Goal: Task Accomplishment & Management: Complete application form

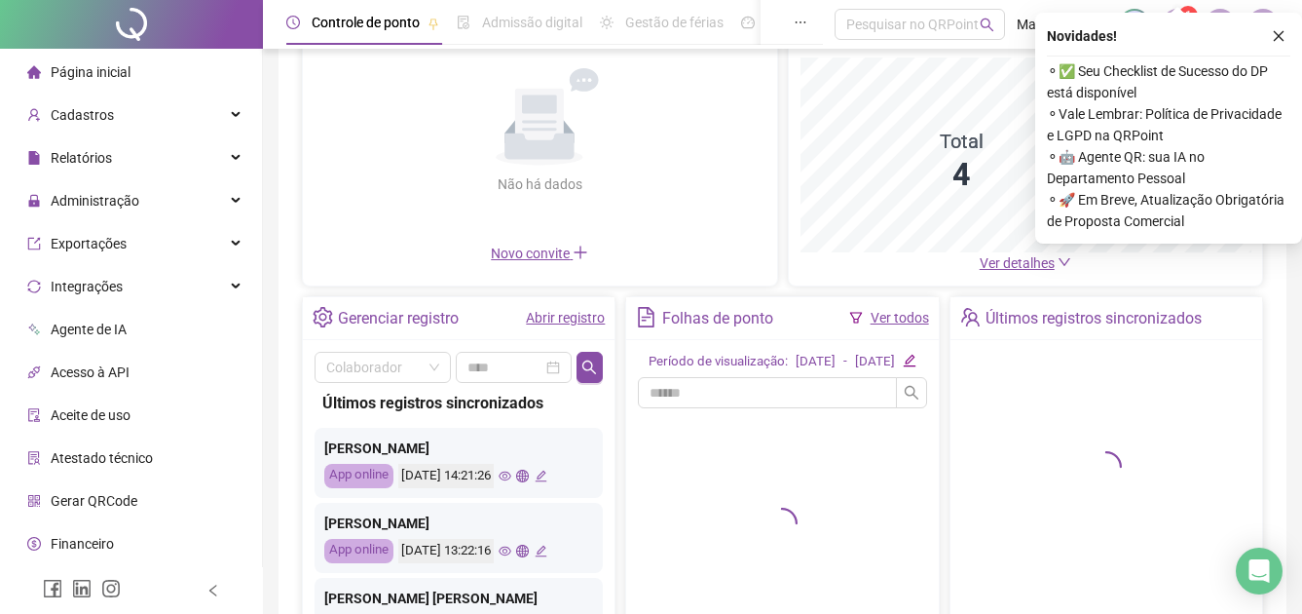
scroll to position [195, 0]
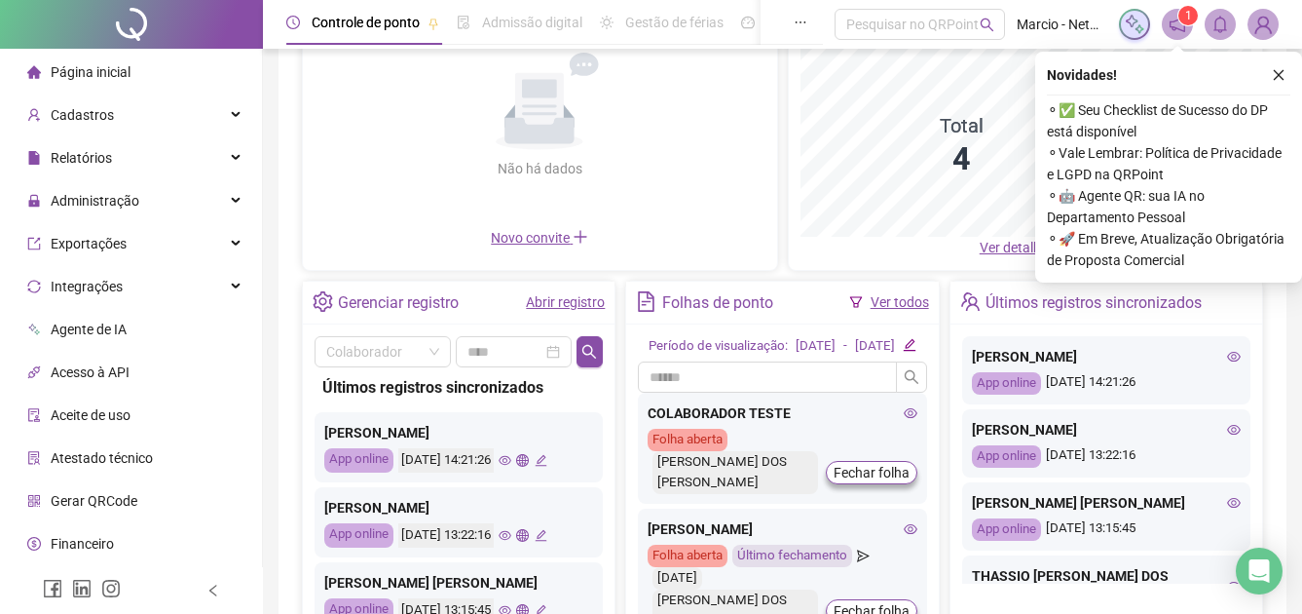
click at [564, 308] on link "Abrir registro" at bounding box center [565, 302] width 79 height 16
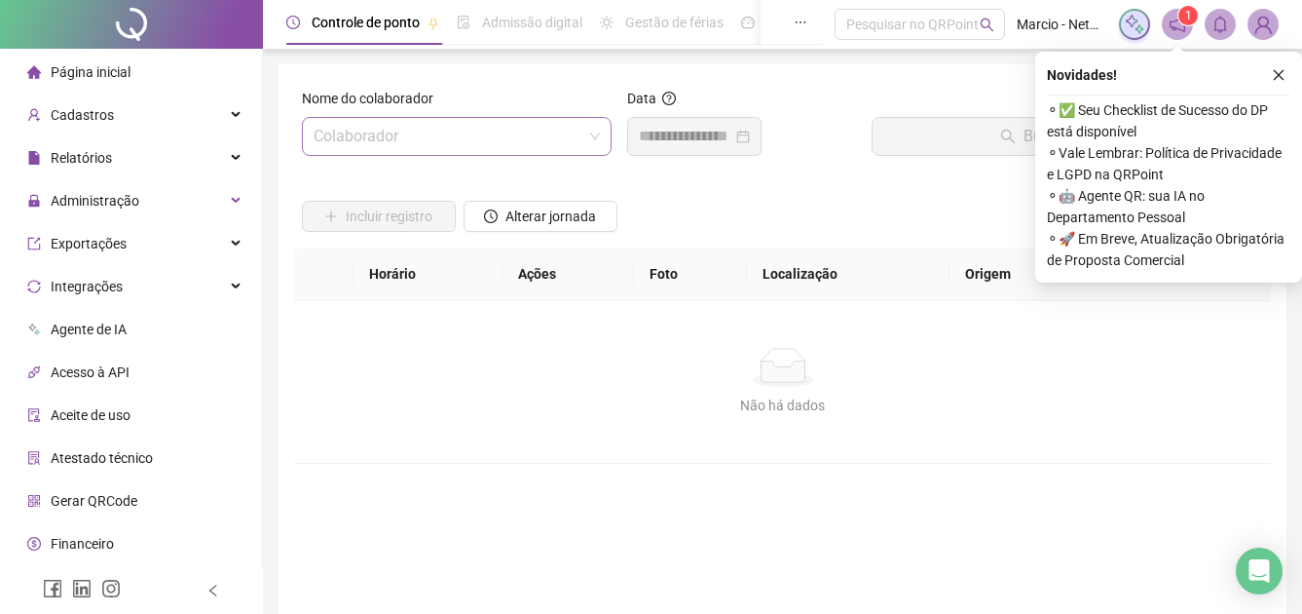
click at [440, 139] on input "search" at bounding box center [448, 136] width 269 height 37
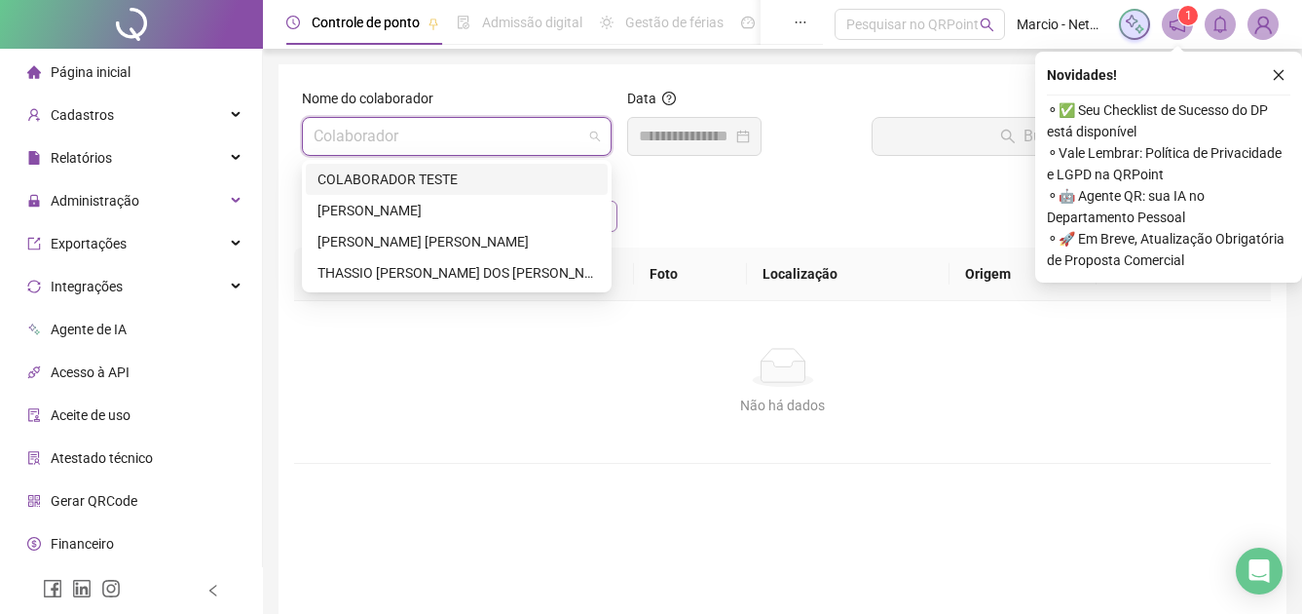
click at [447, 215] on div "[PERSON_NAME]" at bounding box center [457, 210] width 279 height 21
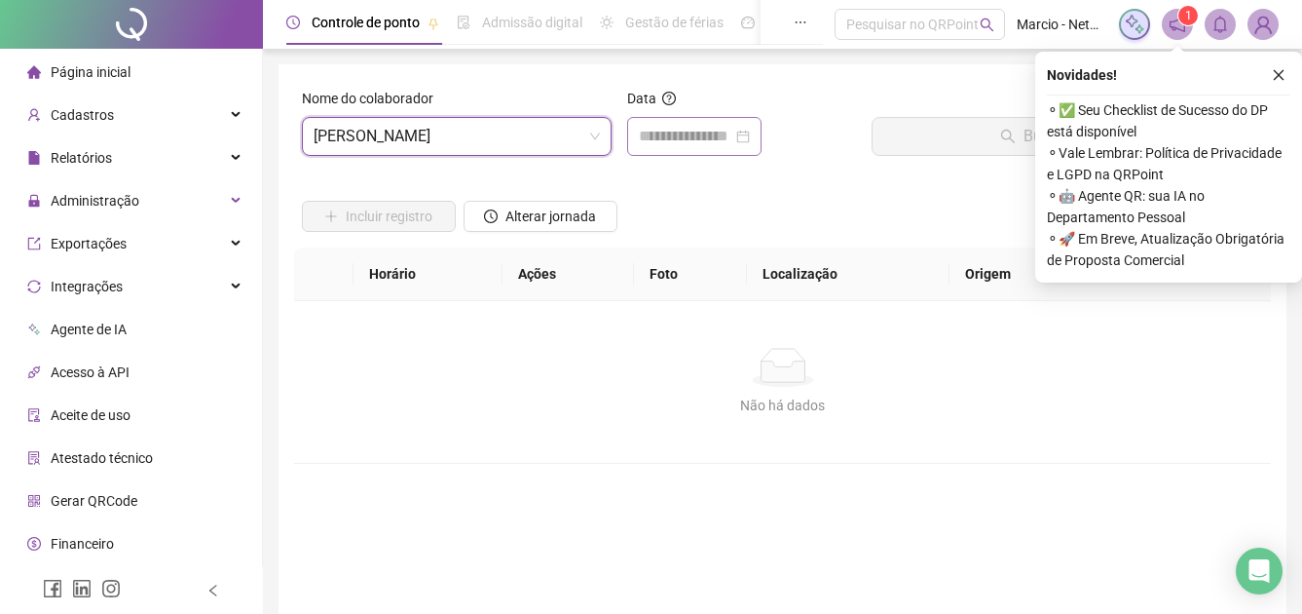
click at [750, 136] on div at bounding box center [694, 136] width 111 height 23
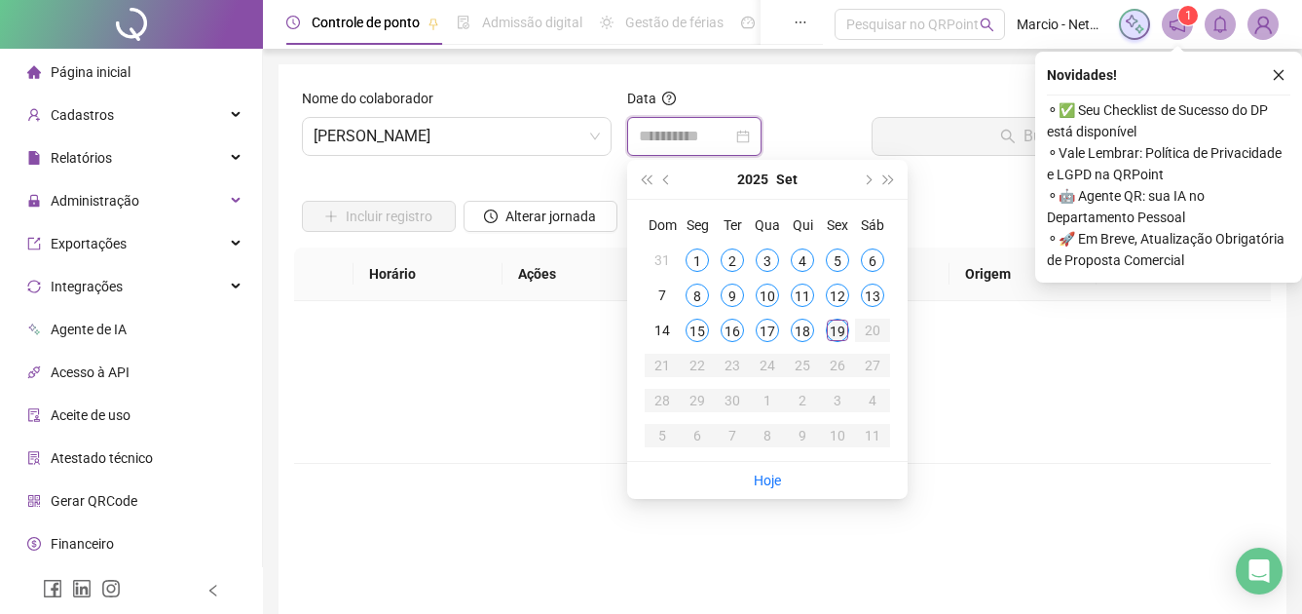
type input "**********"
click at [846, 324] on div "19" at bounding box center [837, 330] width 23 height 23
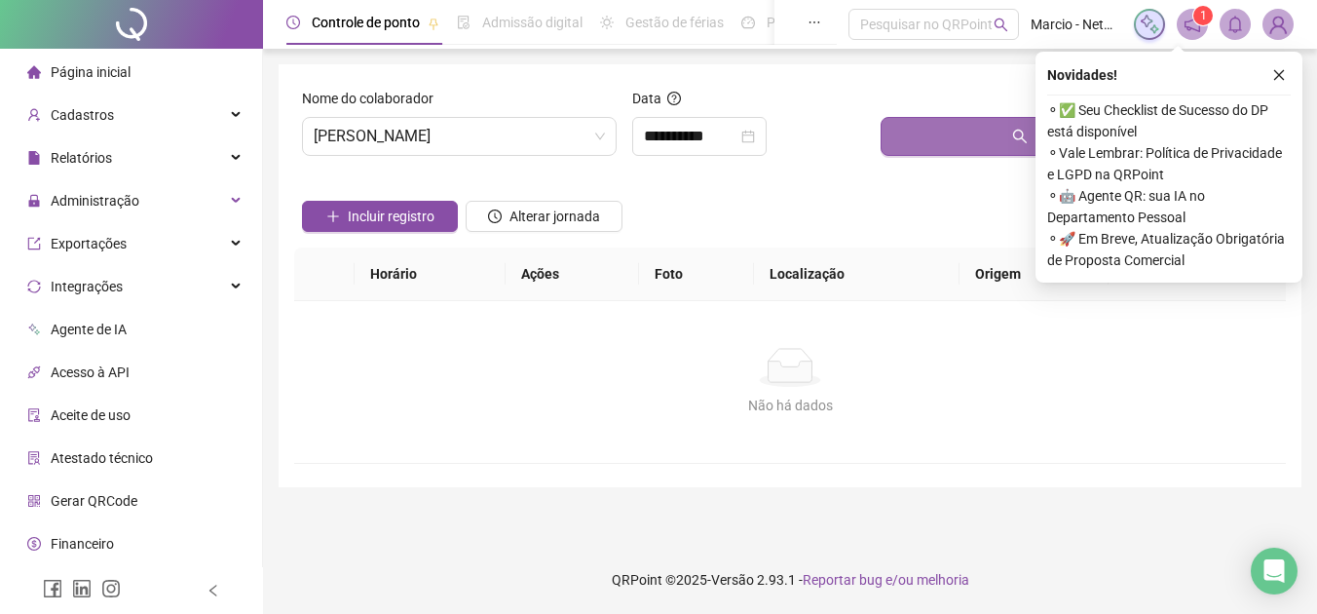
click at [914, 147] on button "Buscar registros" at bounding box center [1079, 136] width 397 height 39
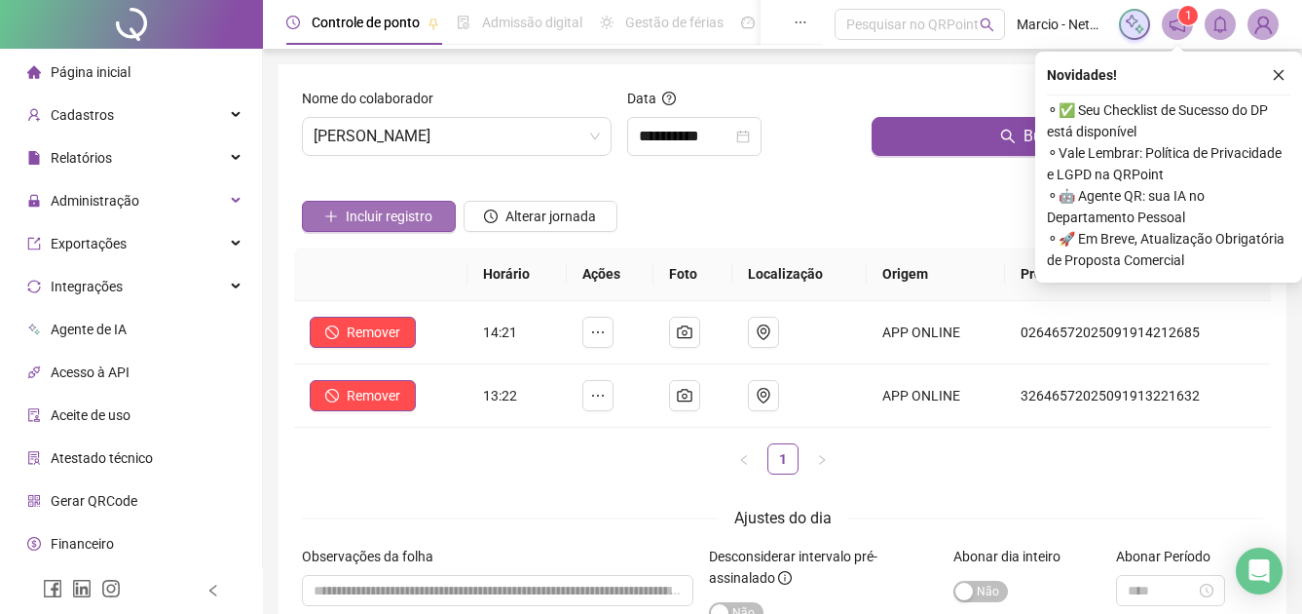
click at [382, 216] on span "Incluir registro" at bounding box center [389, 216] width 87 height 21
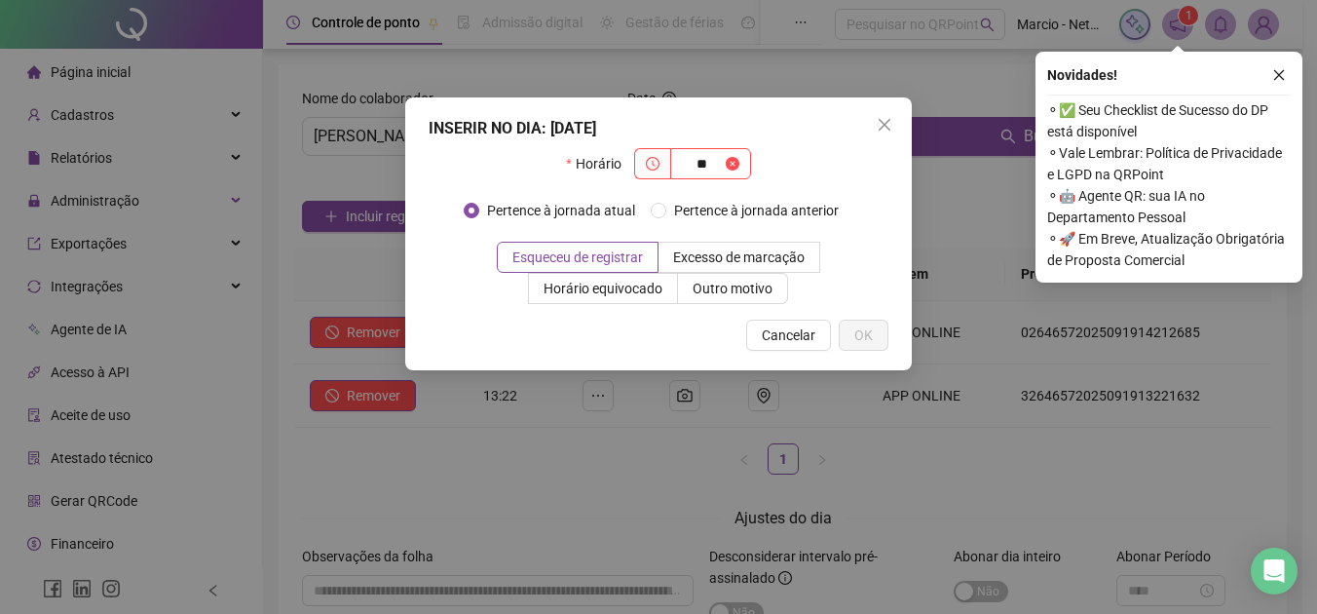
type input "*"
type input "*****"
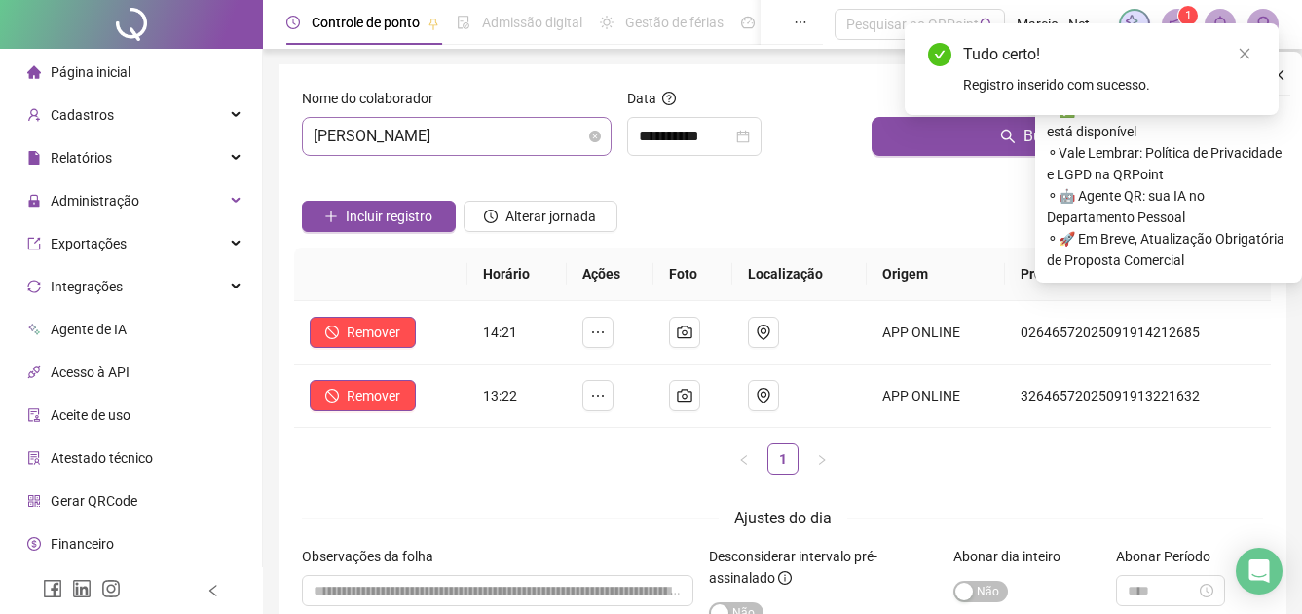
click at [451, 138] on span "[PERSON_NAME]" at bounding box center [457, 136] width 286 height 37
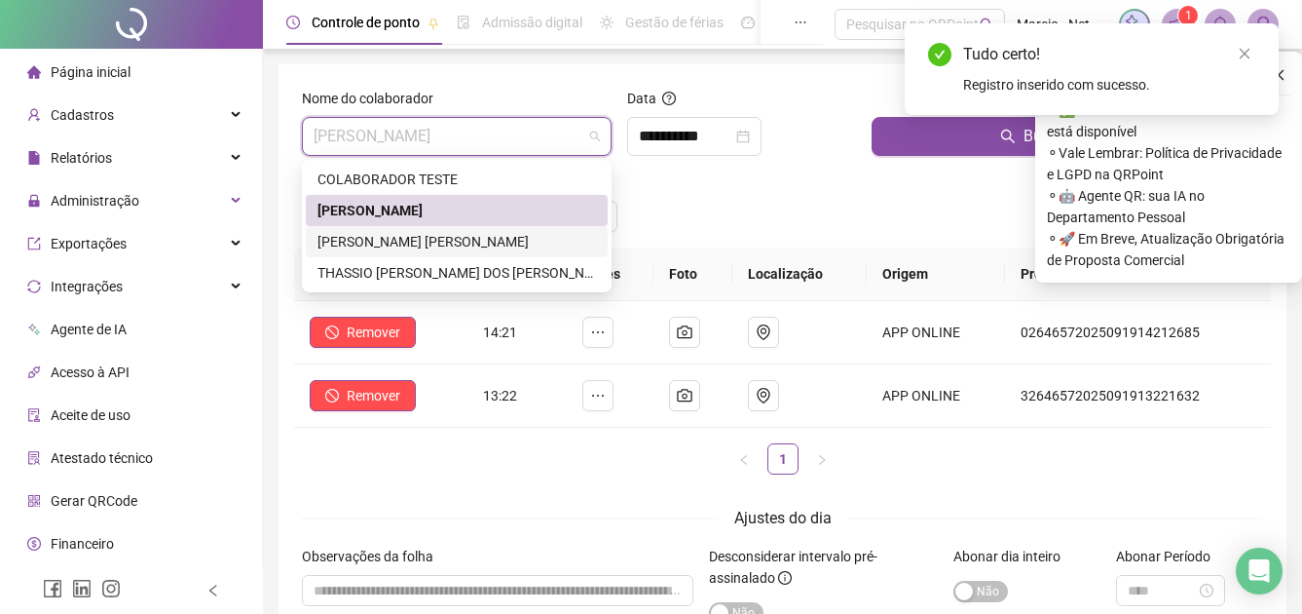
click at [451, 234] on div "[PERSON_NAME] [PERSON_NAME]" at bounding box center [457, 241] width 279 height 21
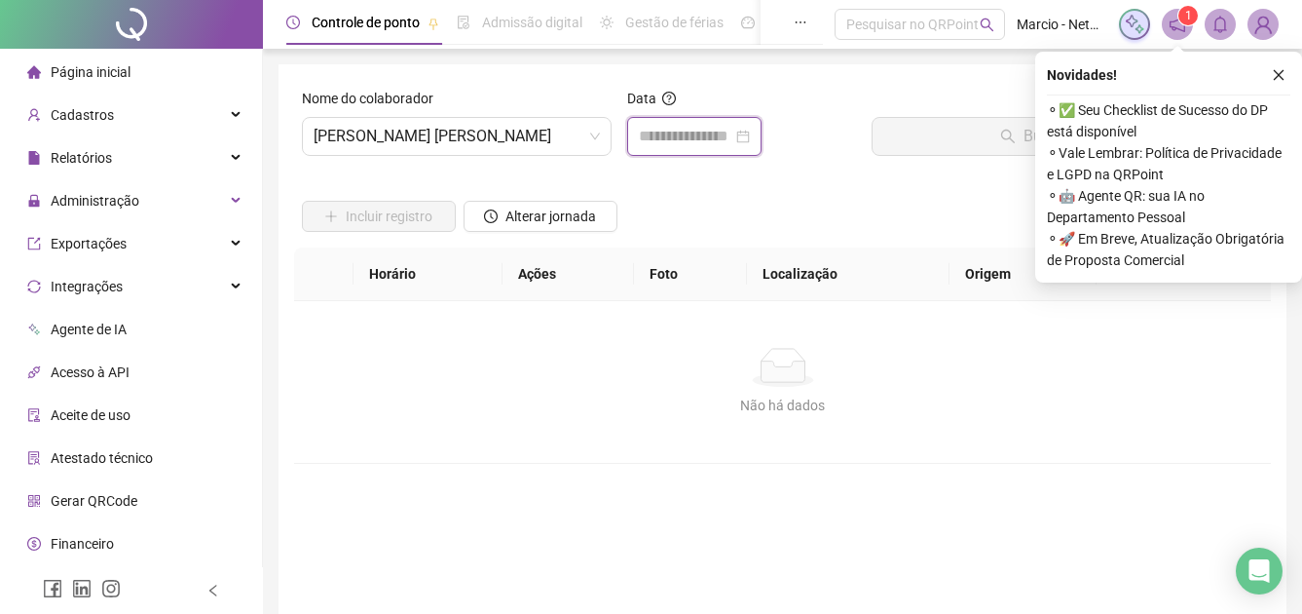
click at [721, 146] on input at bounding box center [686, 136] width 94 height 23
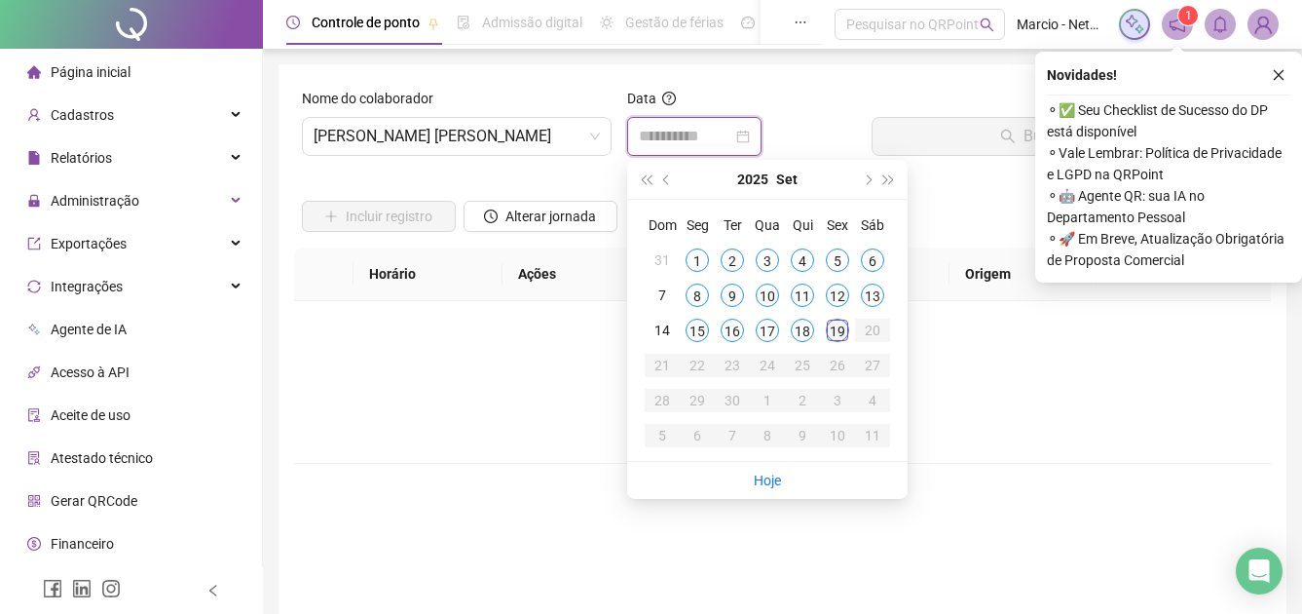
type input "**********"
click at [842, 318] on td "19" at bounding box center [837, 330] width 35 height 35
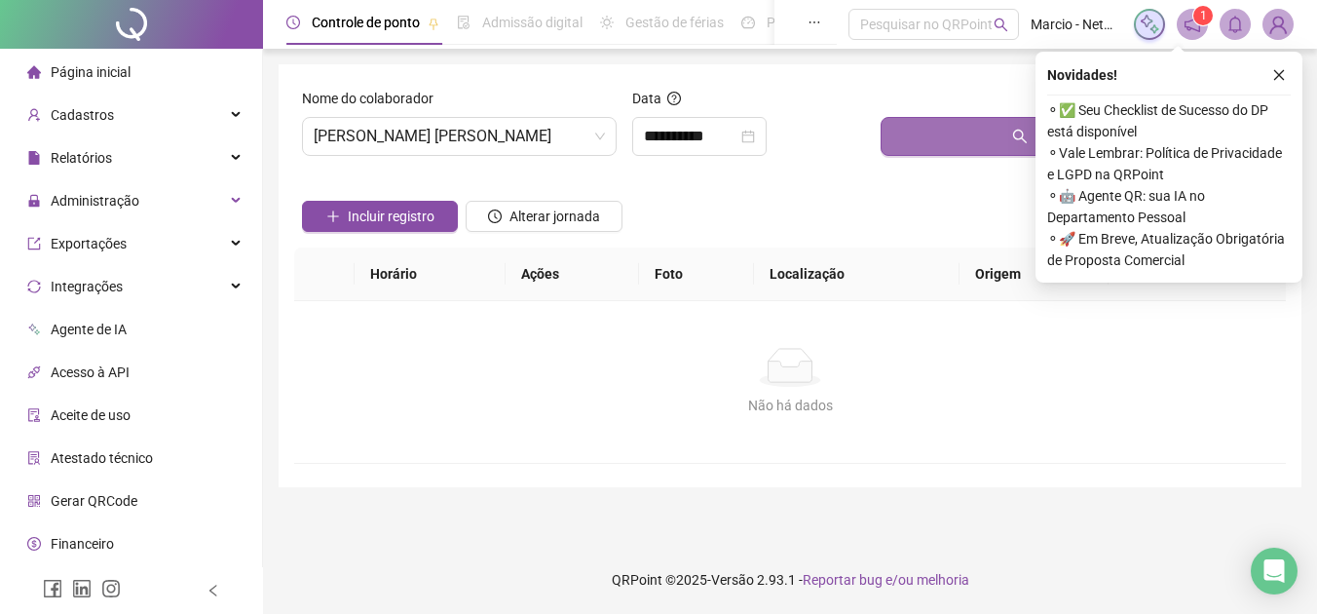
click at [904, 134] on button "Buscar registros" at bounding box center [1079, 136] width 397 height 39
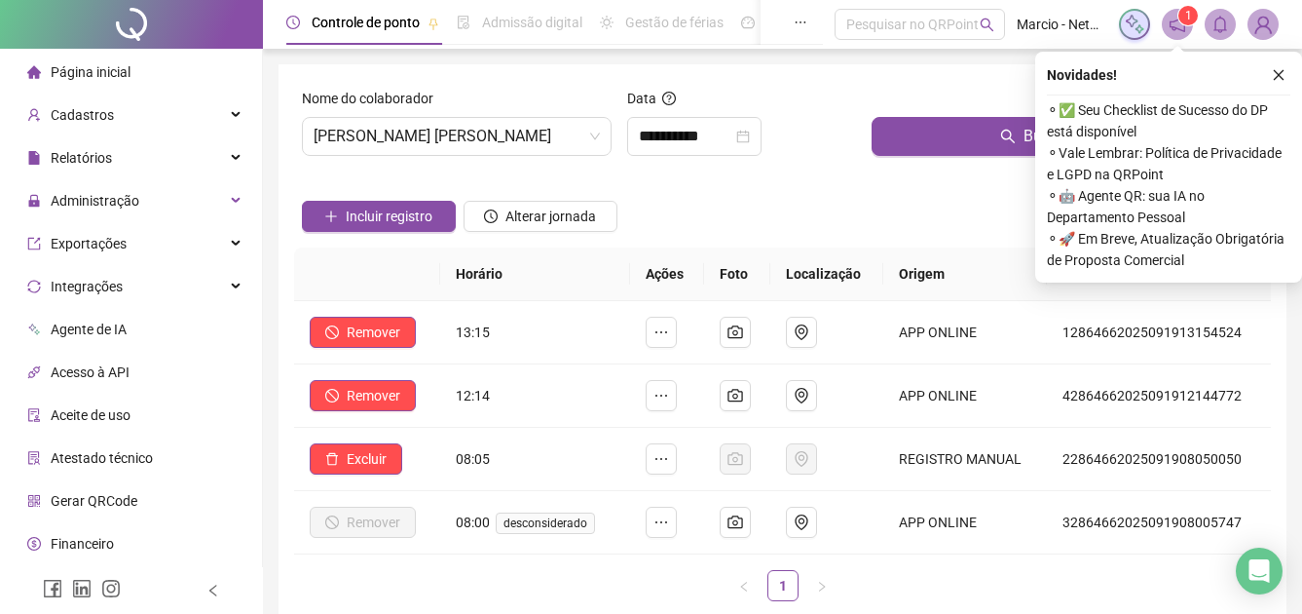
click at [1260, 17] on img at bounding box center [1263, 24] width 29 height 29
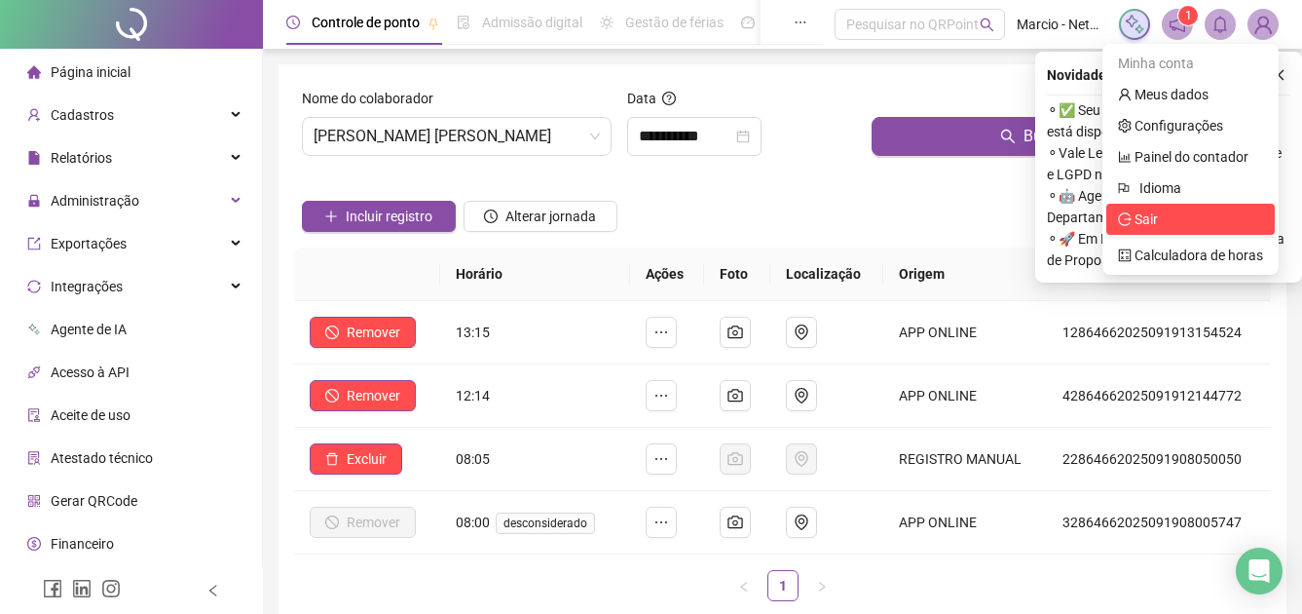
click at [1166, 218] on span "Sair" at bounding box center [1190, 218] width 145 height 21
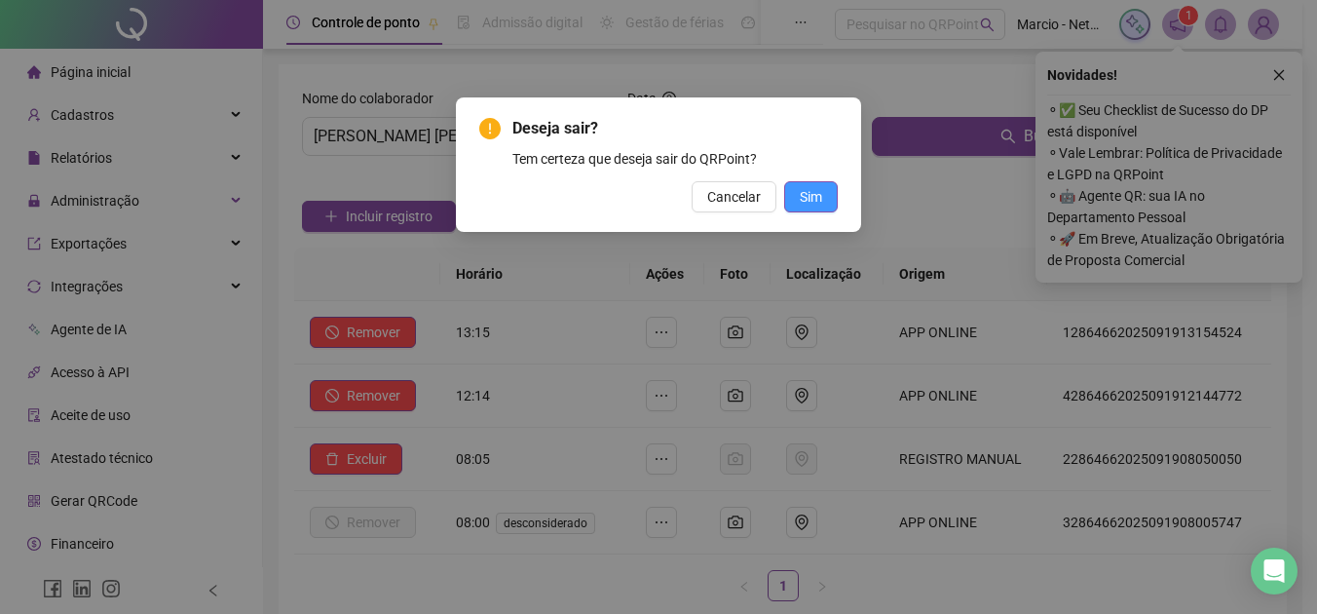
click at [827, 199] on button "Sim" at bounding box center [811, 196] width 54 height 31
